Goal: Information Seeking & Learning: Check status

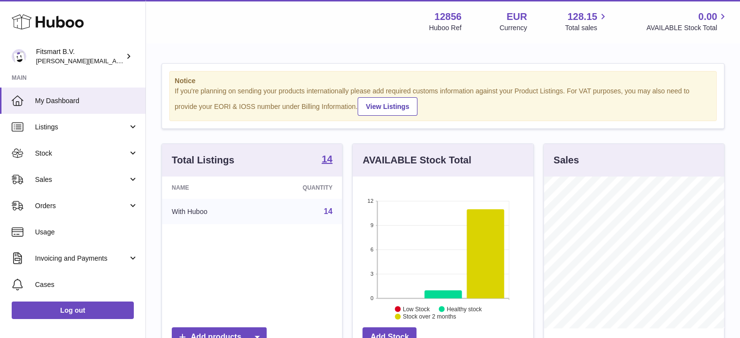
scroll to position [152, 180]
click at [99, 180] on span "Sales" at bounding box center [81, 179] width 93 height 9
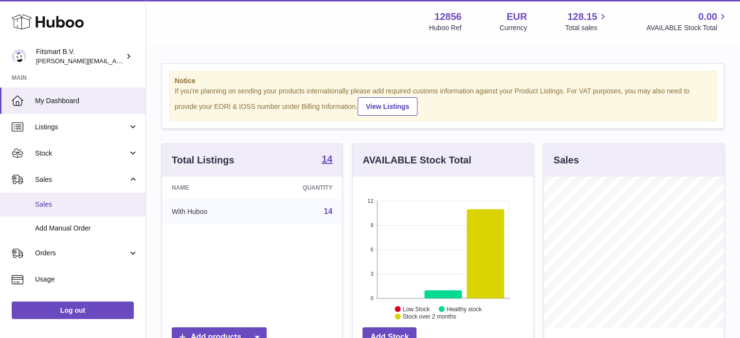
click at [103, 212] on link "Sales" at bounding box center [72, 205] width 145 height 24
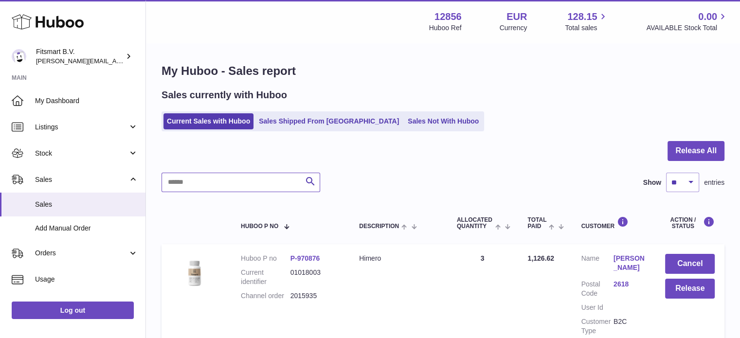
click at [253, 186] on input "text" at bounding box center [240, 182] width 159 height 19
paste input "*******"
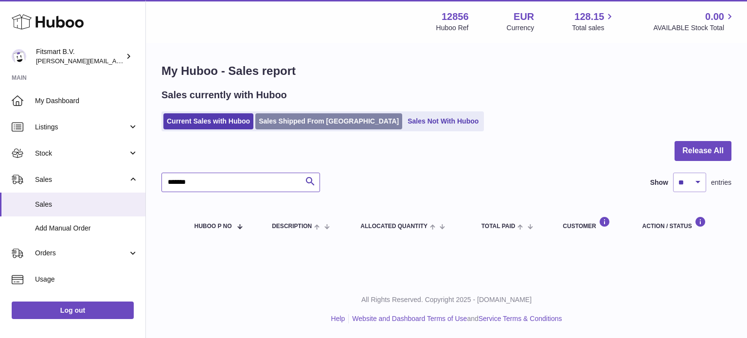
type input "*******"
click at [296, 118] on link "Sales Shipped From [GEOGRAPHIC_DATA]" at bounding box center [328, 121] width 147 height 16
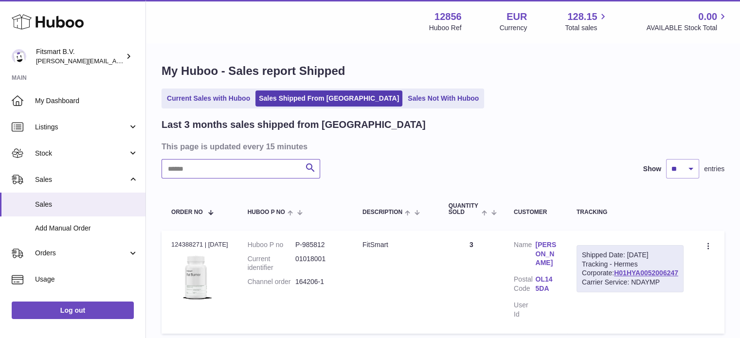
click at [262, 177] on input "text" at bounding box center [240, 168] width 159 height 19
paste input "*******"
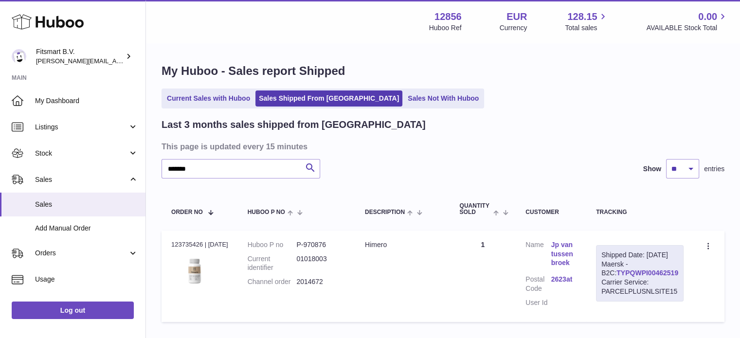
click at [641, 277] on link "TYPQWPI00462519" at bounding box center [647, 273] width 62 height 8
click at [638, 277] on link "TYPQWPI00462519" at bounding box center [647, 273] width 62 height 8
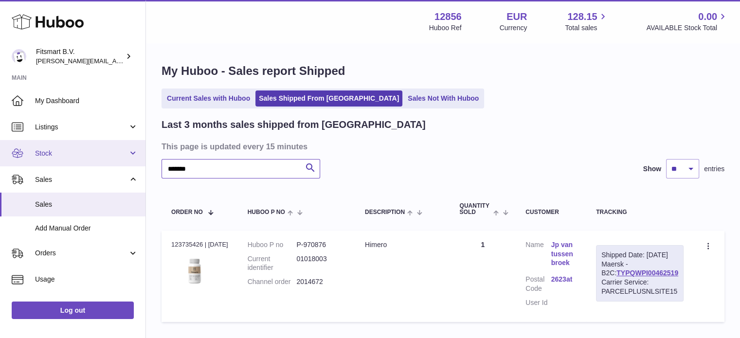
drag, startPoint x: 240, startPoint y: 163, endPoint x: 0, endPoint y: 144, distance: 241.0
click at [0, 144] on div "Huboo Fitsmart B.V. [PERSON_NAME][EMAIL_ADDRESS][DOMAIN_NAME] Main My Dashboard…" at bounding box center [370, 202] width 740 height 404
paste input "****"
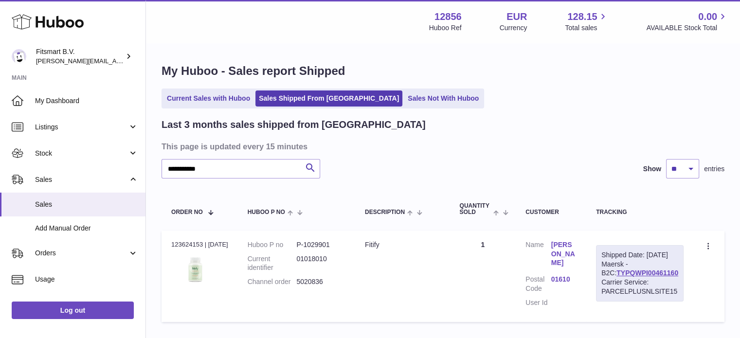
click at [558, 245] on link "[PERSON_NAME]" at bounding box center [563, 254] width 25 height 28
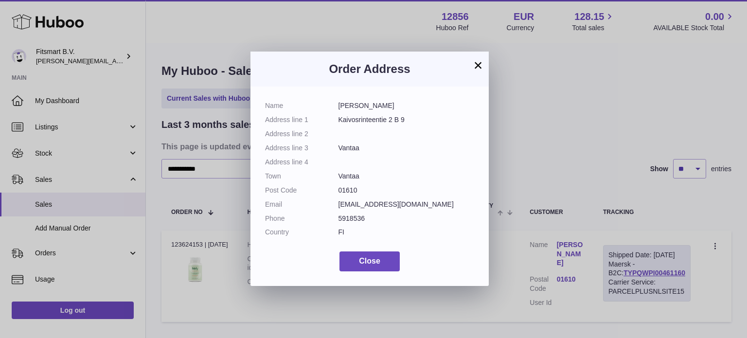
click at [546, 149] on div "× Order Address Name [PERSON_NAME] Address line [STREET_ADDRESS] Address line 2…" at bounding box center [373, 169] width 747 height 338
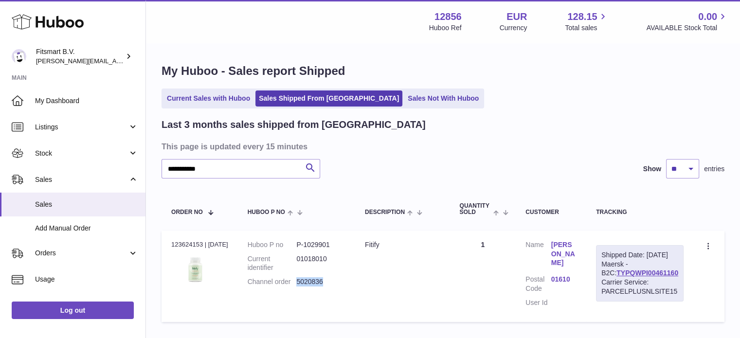
drag, startPoint x: 344, startPoint y: 283, endPoint x: 290, endPoint y: 272, distance: 55.0
click at [301, 284] on dd "5020836" at bounding box center [320, 281] width 49 height 9
copy dd "5020836"
click at [566, 245] on link "[PERSON_NAME]" at bounding box center [563, 254] width 25 height 28
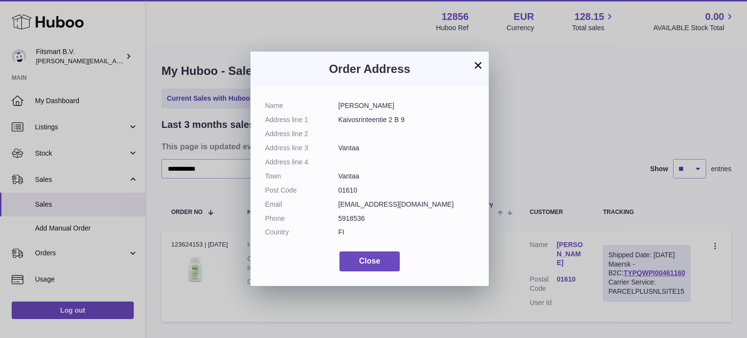
click at [558, 128] on div "× Order Address Name [PERSON_NAME] Address line [STREET_ADDRESS] Address line 2…" at bounding box center [373, 169] width 747 height 338
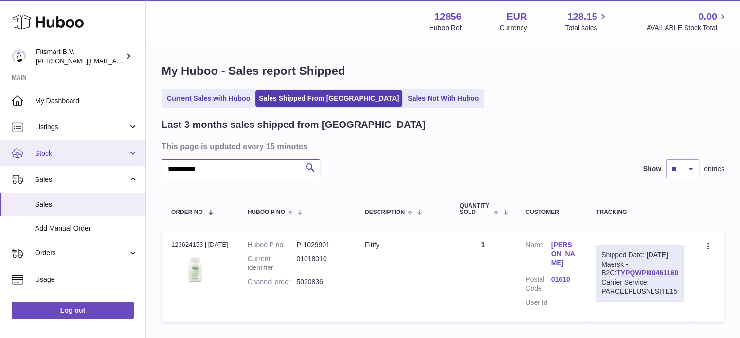
drag, startPoint x: 280, startPoint y: 174, endPoint x: 21, endPoint y: 152, distance: 259.6
click at [22, 152] on div "**********" at bounding box center [370, 202] width 740 height 404
paste input "text"
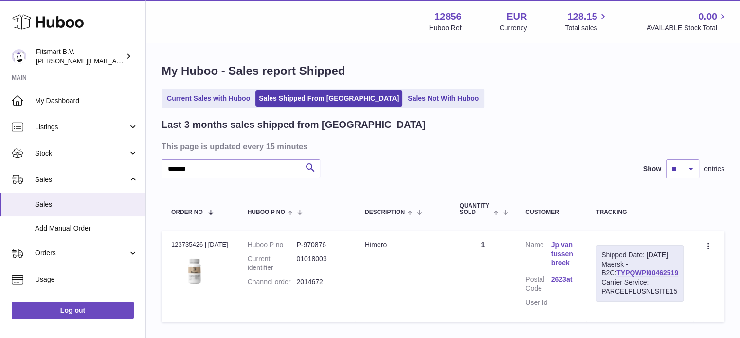
click at [567, 260] on link "Jp van tussenbroek" at bounding box center [563, 254] width 25 height 28
click at [568, 172] on div at bounding box center [370, 169] width 740 height 338
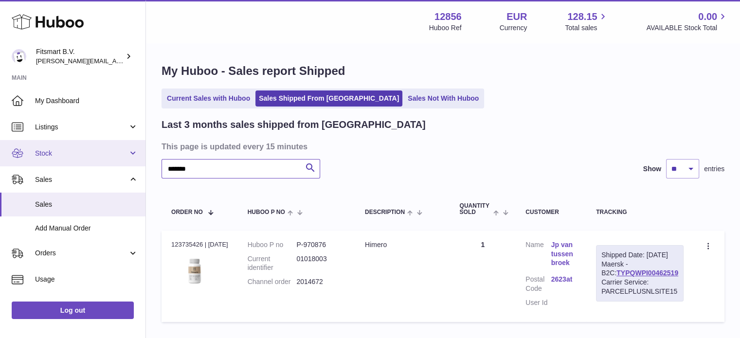
drag, startPoint x: 256, startPoint y: 171, endPoint x: 0, endPoint y: 143, distance: 257.8
click at [0, 147] on div "Huboo Fitsmart B.V. [PERSON_NAME][EMAIL_ADDRESS][DOMAIN_NAME] Main My Dashboard…" at bounding box center [370, 202] width 740 height 404
paste input "text"
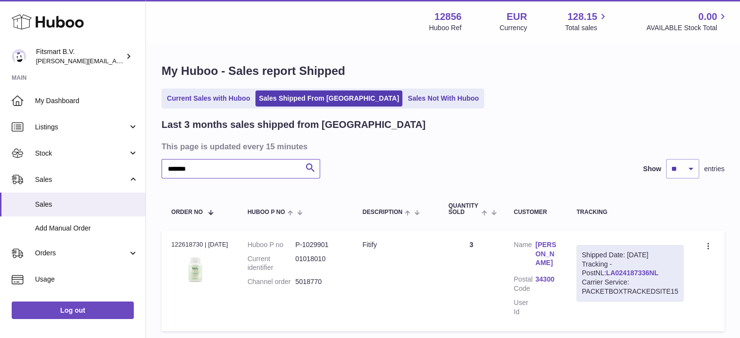
type input "*******"
click at [626, 274] on link "LA024187336NL" at bounding box center [632, 273] width 52 height 8
drag, startPoint x: 342, startPoint y: 289, endPoint x: 265, endPoint y: 223, distance: 102.1
click at [300, 286] on dl "Huboo P no P-1029901 Current identifier 01018010 Channel order 5018770" at bounding box center [295, 266] width 95 height 52
copy dd "5018770"
